Goal: Find specific page/section

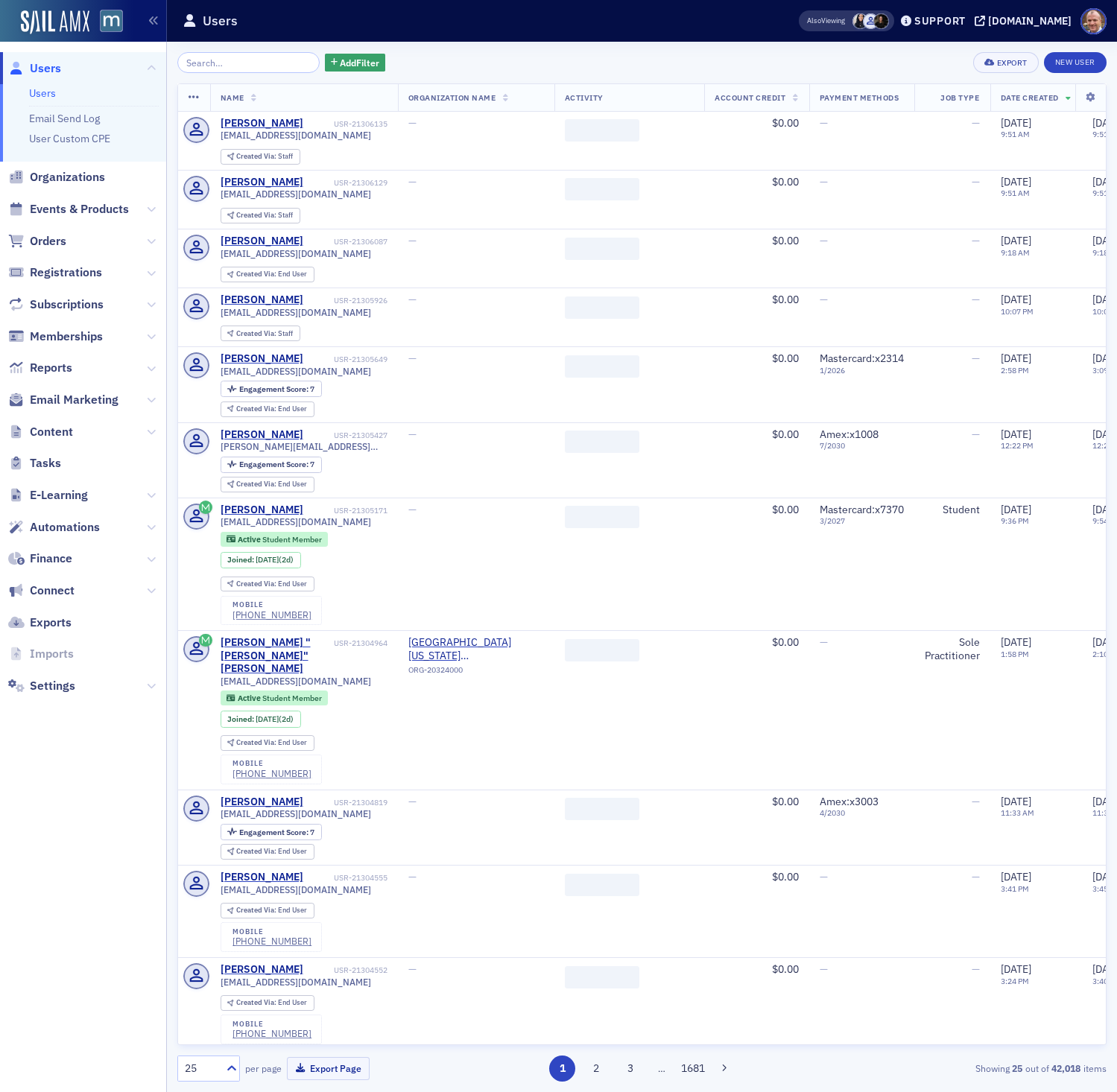
click at [251, 64] on input "search" at bounding box center [248, 63] width 142 height 21
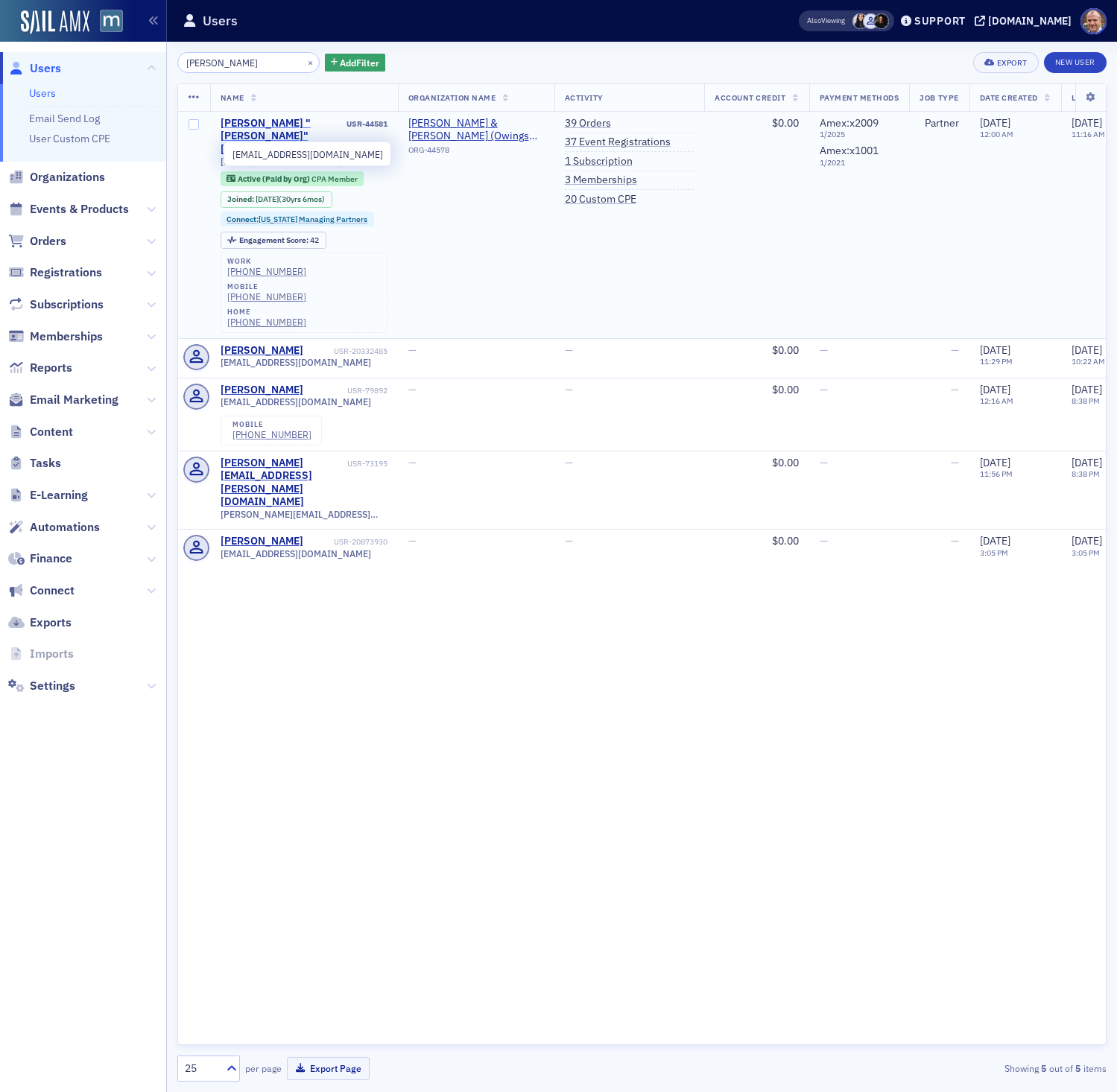
type input "[PERSON_NAME]"
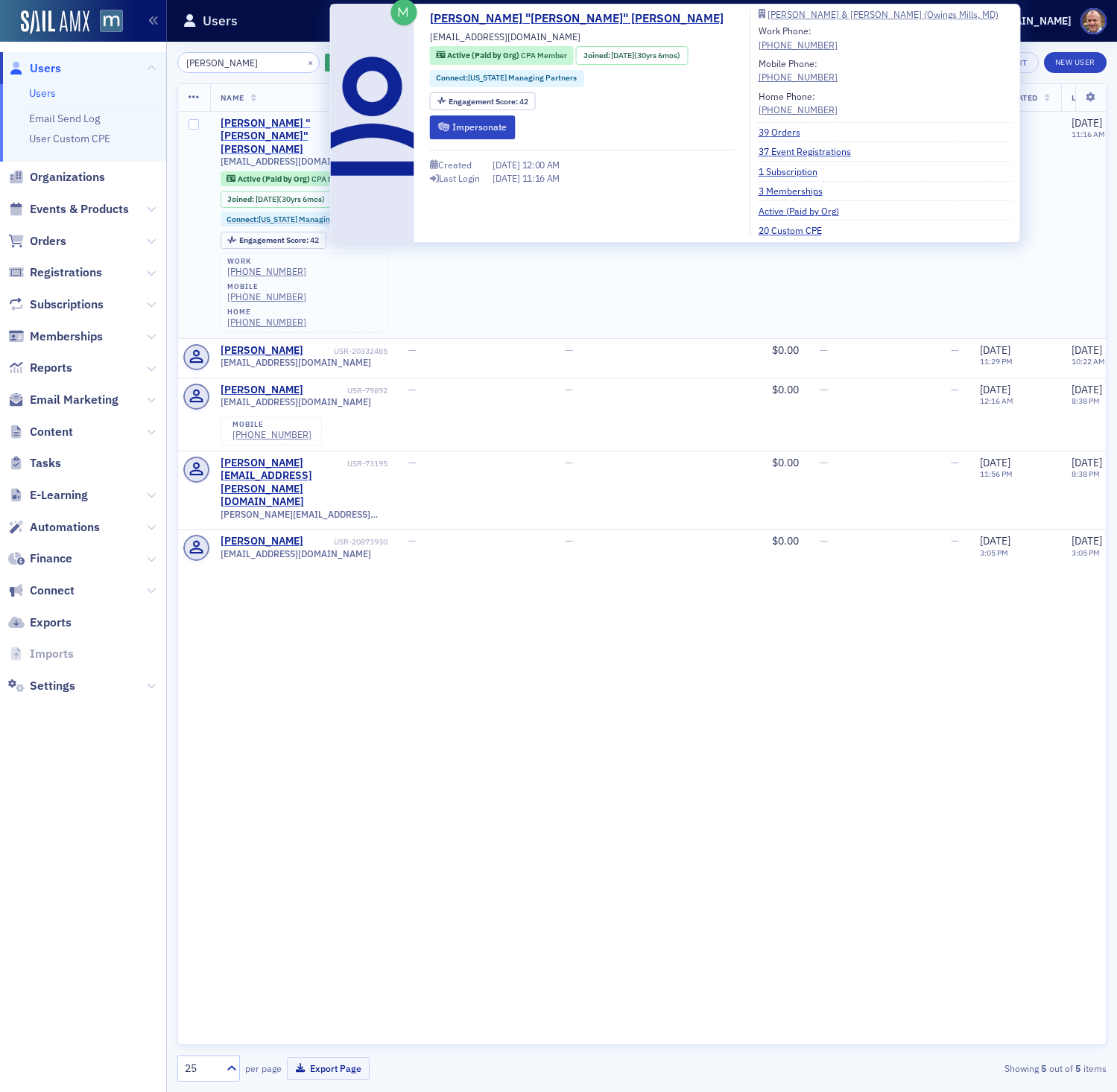
click at [255, 125] on div "[PERSON_NAME] "[PERSON_NAME]" [PERSON_NAME]" at bounding box center [282, 136] width 123 height 39
